Goal: Answer question/provide support: Share knowledge or assist other users

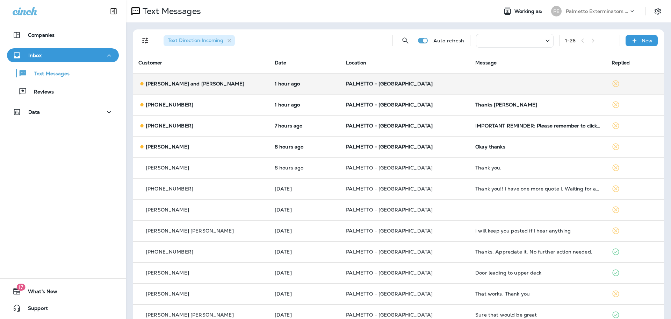
click at [170, 82] on p "[PERSON_NAME] and [PERSON_NAME]" at bounding box center [195, 84] width 99 height 6
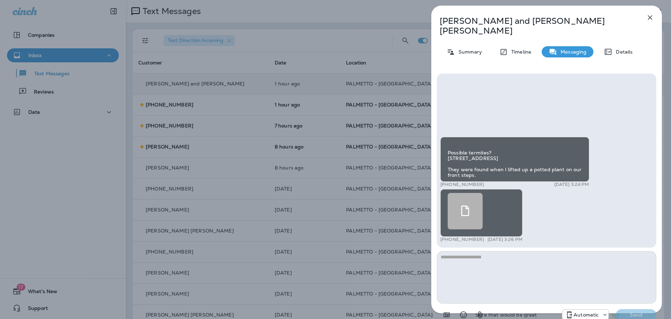
scroll to position [-222, 0]
click at [454, 146] on img at bounding box center [451, 144] width 6 height 6
click at [469, 205] on use at bounding box center [466, 210] width 8 height 10
click at [651, 17] on icon "button" at bounding box center [650, 17] width 5 height 5
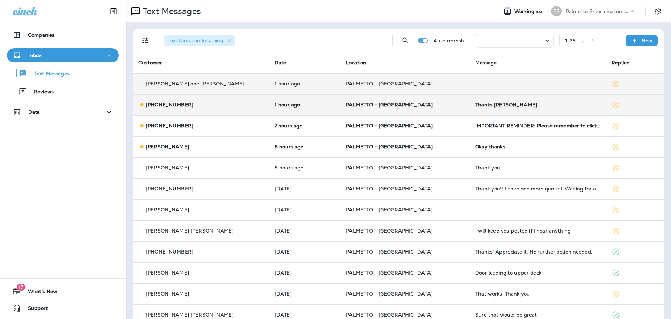
click at [176, 105] on p "[PHONE_NUMBER]" at bounding box center [170, 105] width 48 height 6
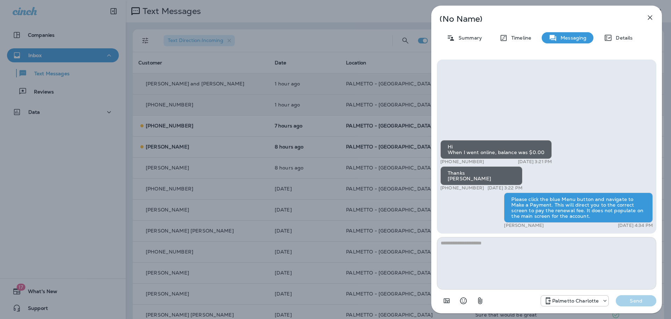
click at [650, 18] on icon "button" at bounding box center [650, 17] width 5 height 5
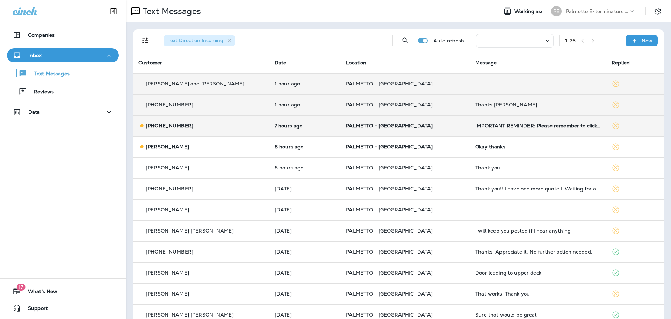
click at [168, 127] on p "[PHONE_NUMBER]" at bounding box center [170, 126] width 48 height 6
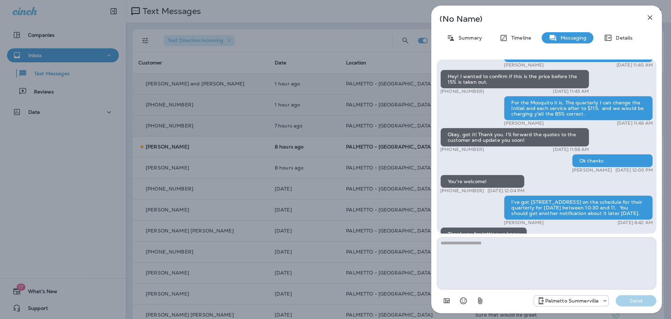
scroll to position [-152, 0]
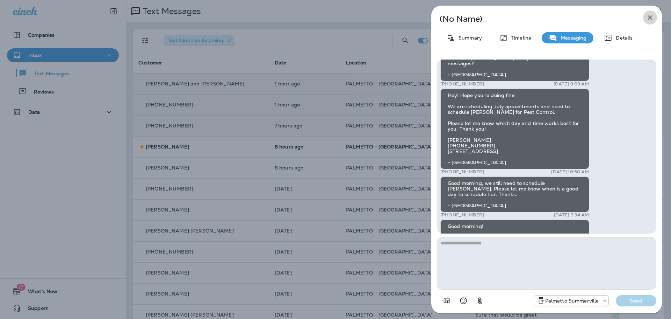
click at [649, 15] on icon "button" at bounding box center [650, 17] width 8 height 8
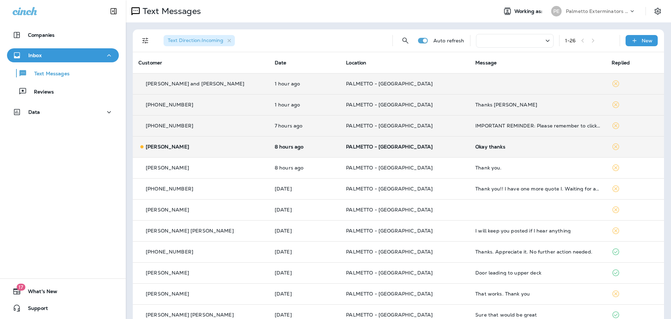
click at [165, 148] on p "[PERSON_NAME]" at bounding box center [167, 147] width 43 height 6
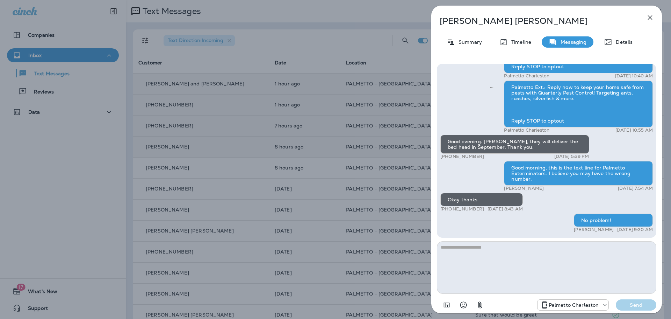
drag, startPoint x: 649, startPoint y: 16, endPoint x: 644, endPoint y: 17, distance: 6.0
click at [649, 16] on icon "button" at bounding box center [650, 17] width 8 height 8
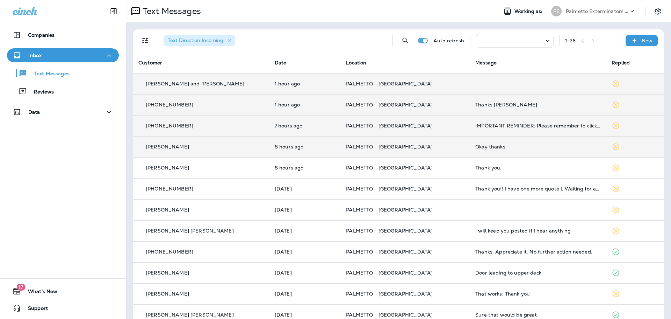
click at [183, 82] on p "[PERSON_NAME] and [PERSON_NAME]" at bounding box center [195, 84] width 99 height 6
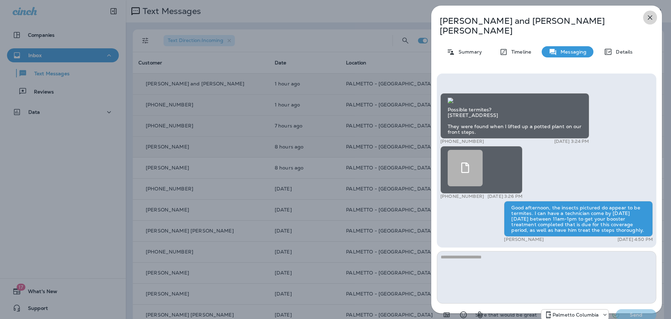
click at [650, 19] on icon "button" at bounding box center [650, 17] width 5 height 5
